Goal: Task Accomplishment & Management: Complete application form

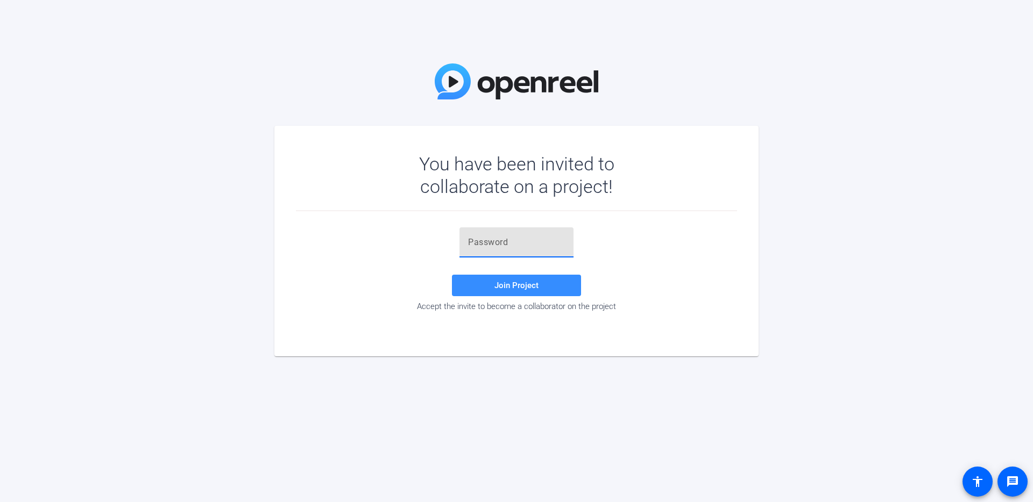
click at [526, 244] on input "text" at bounding box center [516, 242] width 97 height 13
paste input "[DOMAIN_NAME]"
type input "[DOMAIN_NAME]"
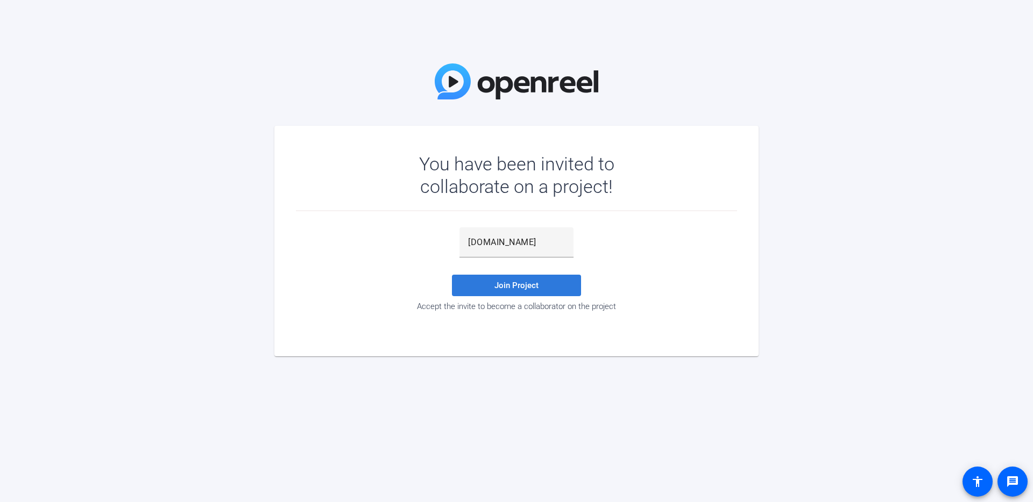
click at [506, 287] on span "Join Project" at bounding box center [516, 286] width 44 height 10
